Goal: Register for event/course

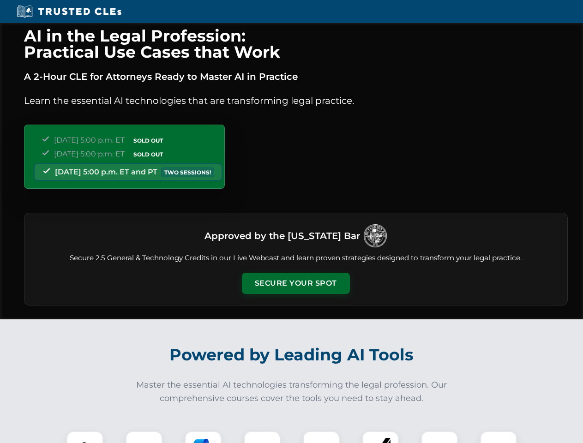
click at [295, 283] on button "Secure Your Spot" at bounding box center [296, 283] width 108 height 21
click at [85, 437] on img at bounding box center [85, 449] width 27 height 27
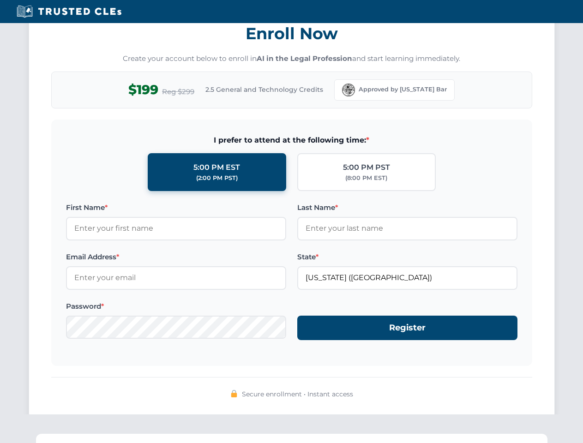
scroll to position [906, 0]
